Goal: Find specific page/section: Find specific page/section

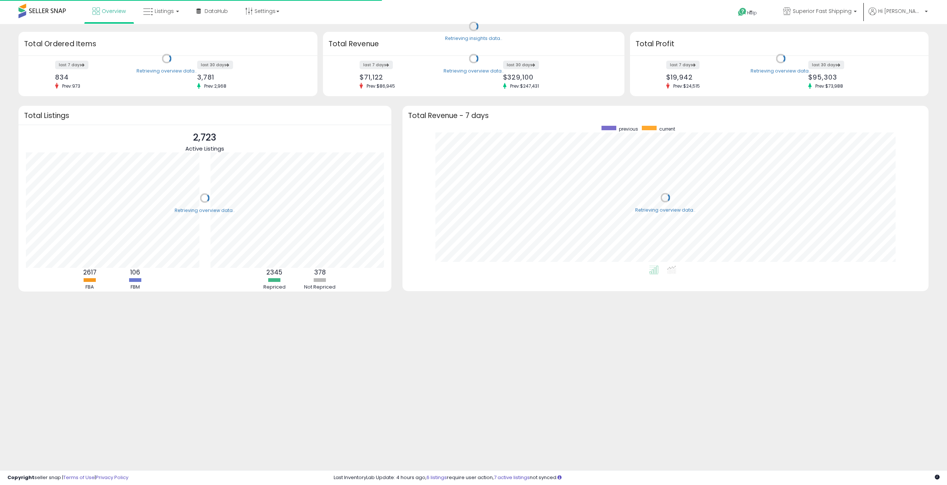
scroll to position [140, 511]
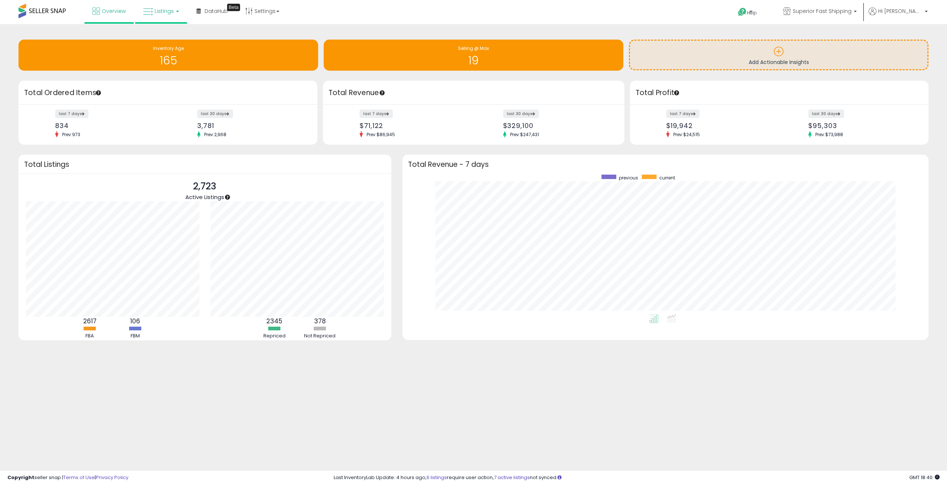
click at [147, 15] on icon at bounding box center [148, 12] width 10 height 10
click at [155, 34] on icon at bounding box center [166, 37] width 32 height 10
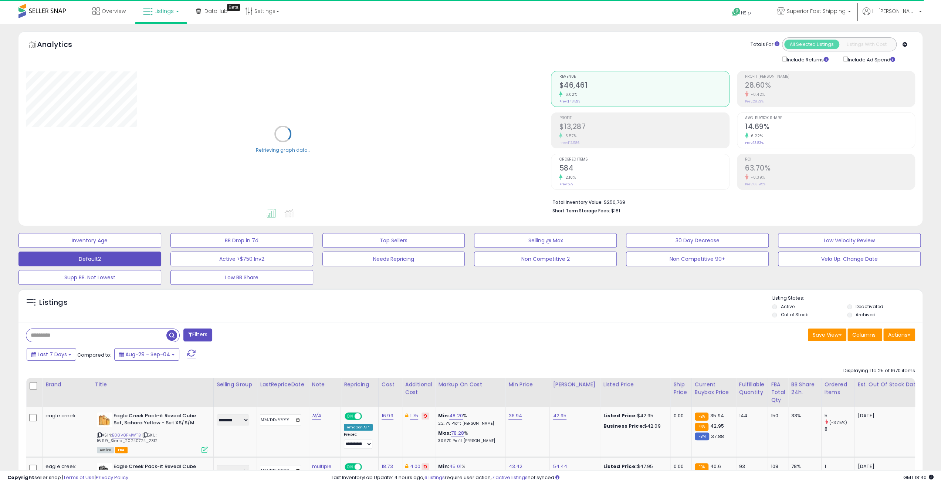
click at [162, 8] on span "Listings" at bounding box center [164, 10] width 19 height 7
click at [169, 64] on icon at bounding box center [167, 64] width 39 height 11
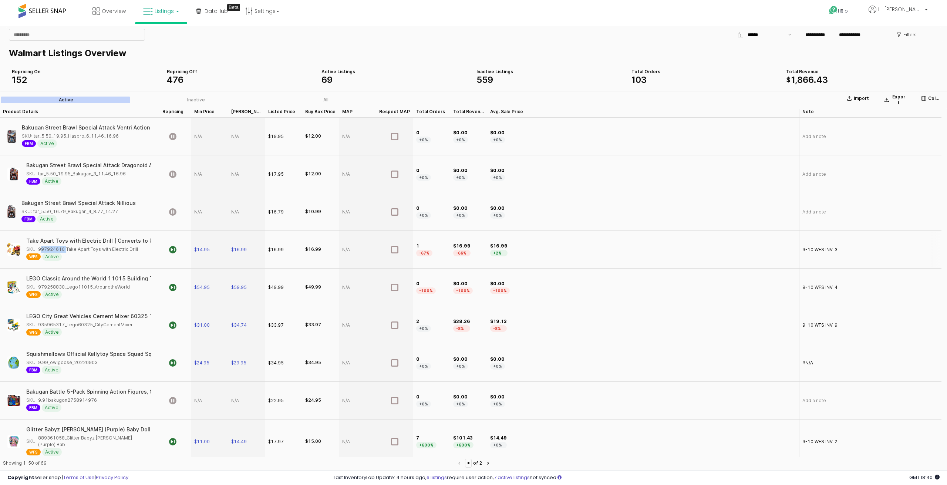
drag, startPoint x: 64, startPoint y: 249, endPoint x: 38, endPoint y: 249, distance: 25.5
click at [38, 249] on div "SKU: 997924610_Take Apart Toys with Electric Drill" at bounding box center [82, 249] width 112 height 7
copy div "997924610"
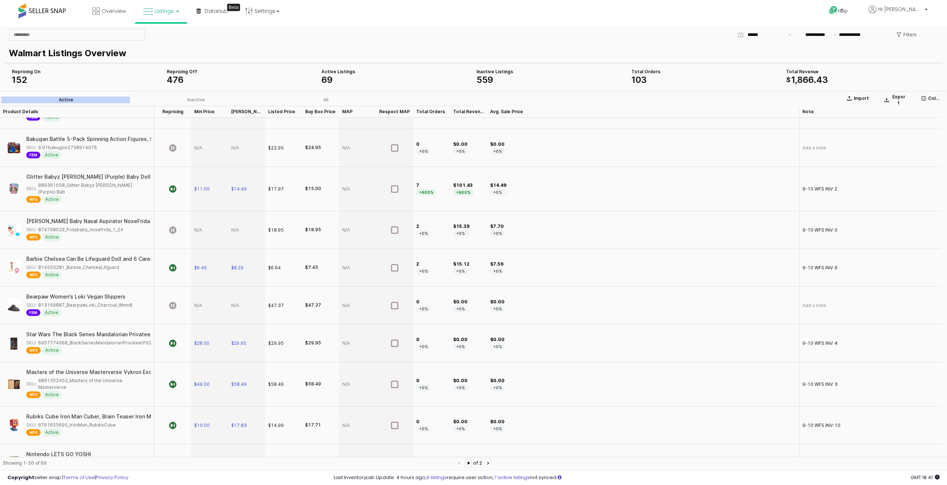
scroll to position [259, 0]
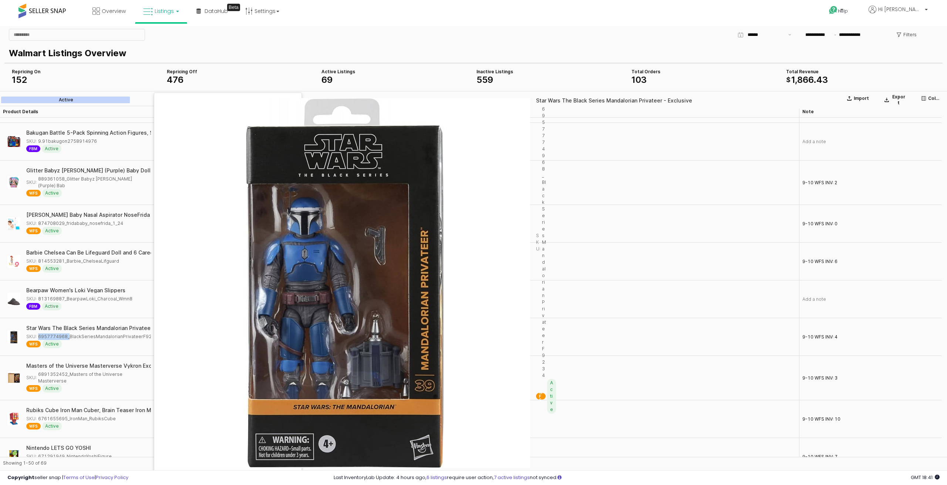
drag, startPoint x: 67, startPoint y: 333, endPoint x: 37, endPoint y: 335, distance: 29.3
click at [37, 335] on div "SKU: 6957774968_BlackSeriesMandalorianPrivateerF9234" at bounding box center [91, 336] width 131 height 7
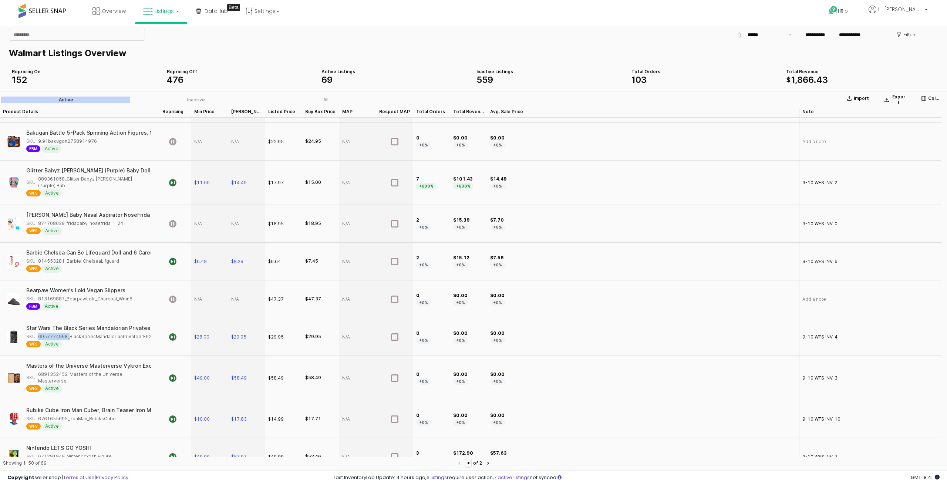
copy div "6957774968"
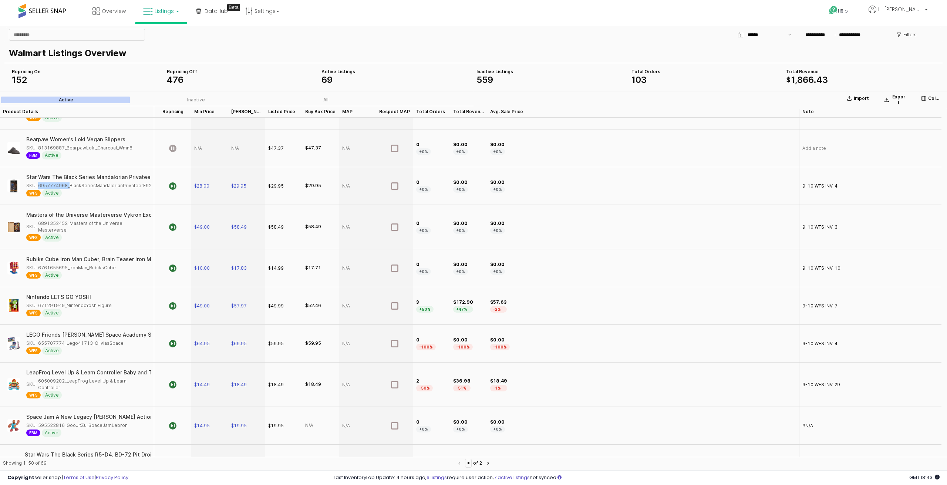
scroll to position [0, 0]
